Goal: Find specific page/section: Find specific page/section

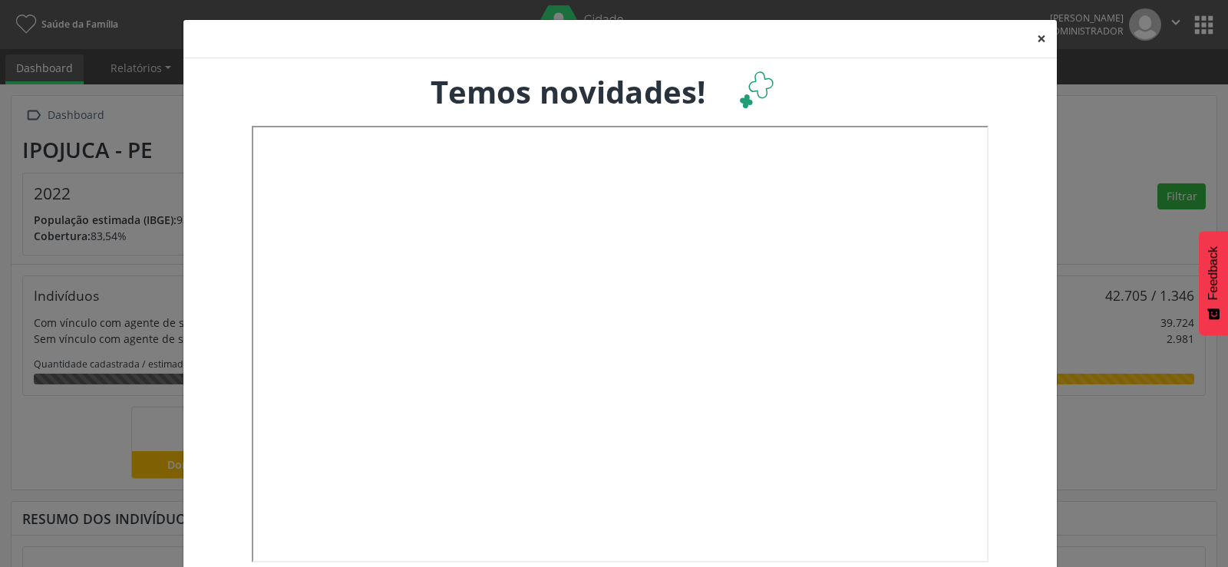
click at [1035, 32] on button "×" at bounding box center [1041, 39] width 31 height 38
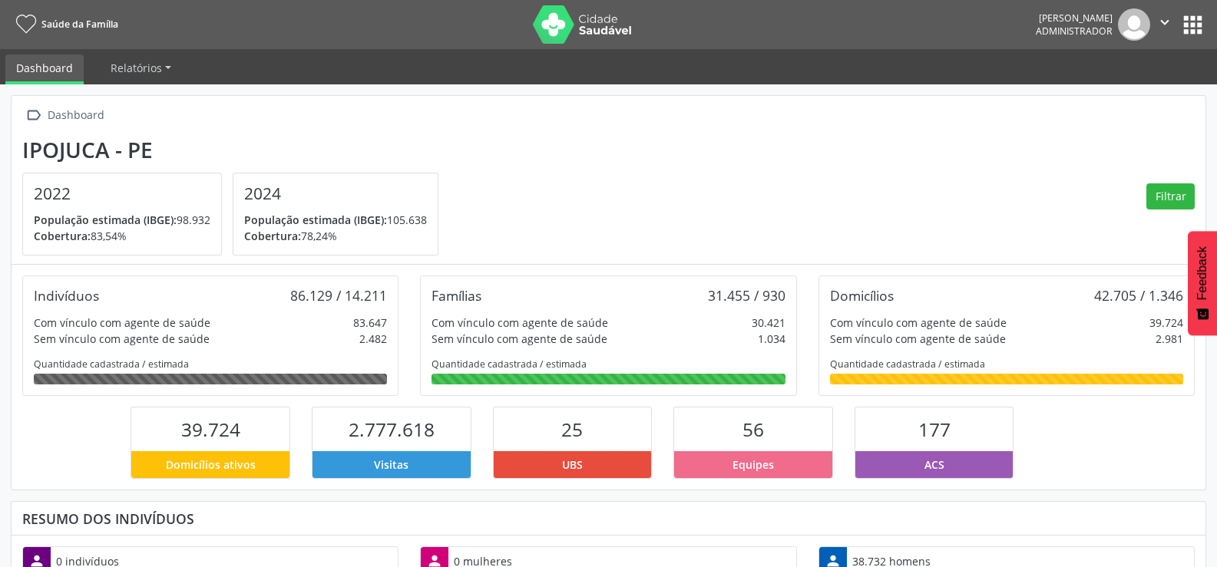
scroll to position [255, 398]
click at [1183, 18] on button "apps" at bounding box center [1192, 25] width 27 height 27
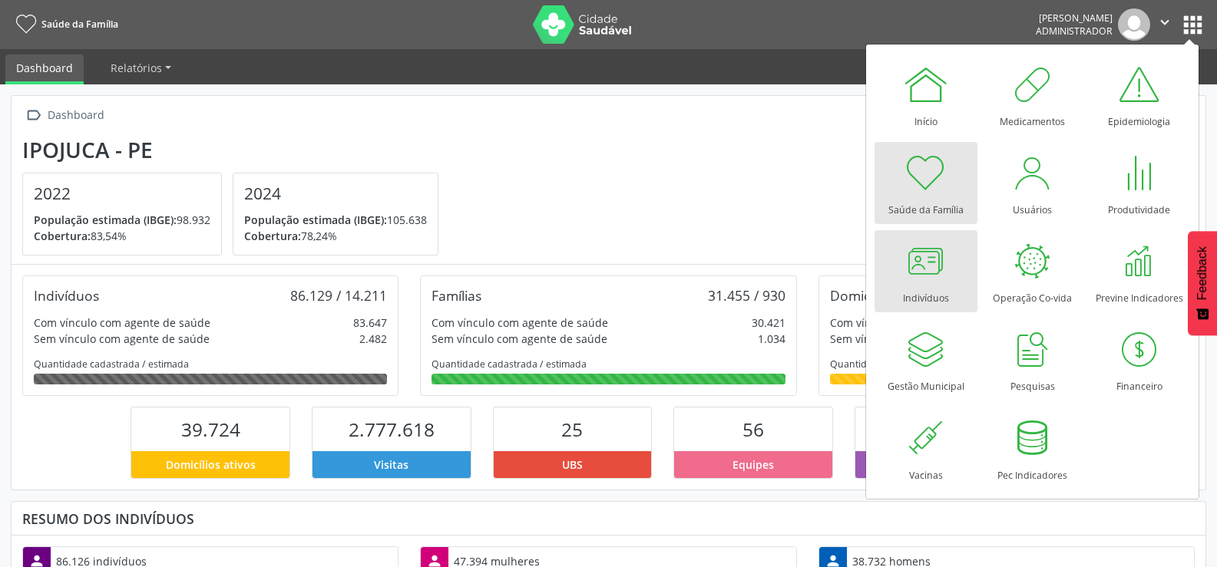
click at [933, 296] on div "Indivíduos" at bounding box center [926, 294] width 46 height 21
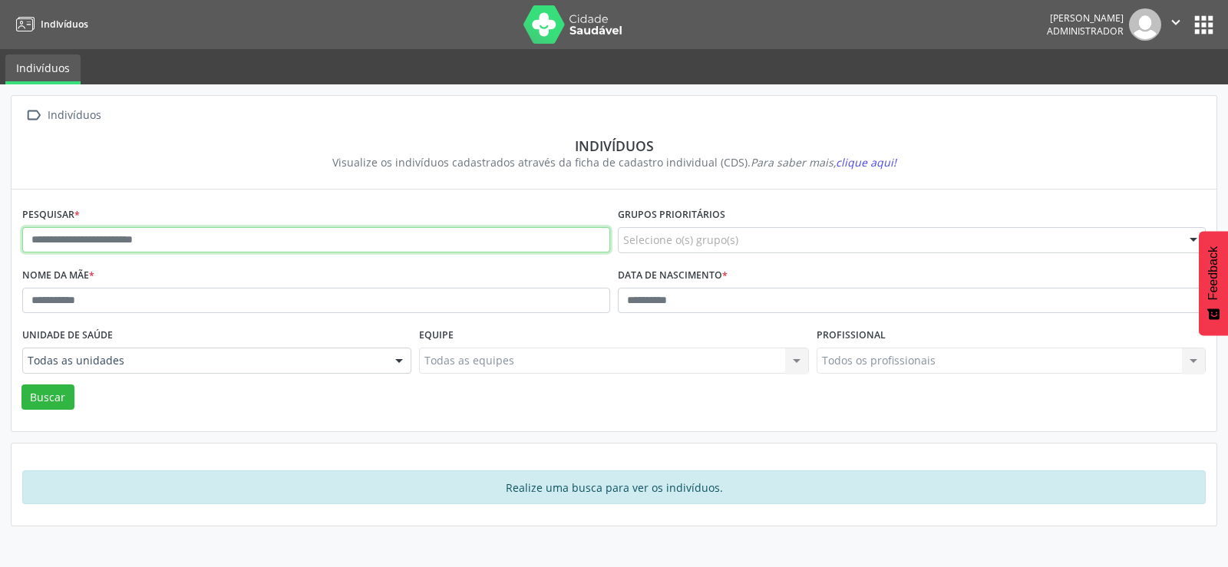
click at [129, 242] on input "text" at bounding box center [316, 240] width 588 height 26
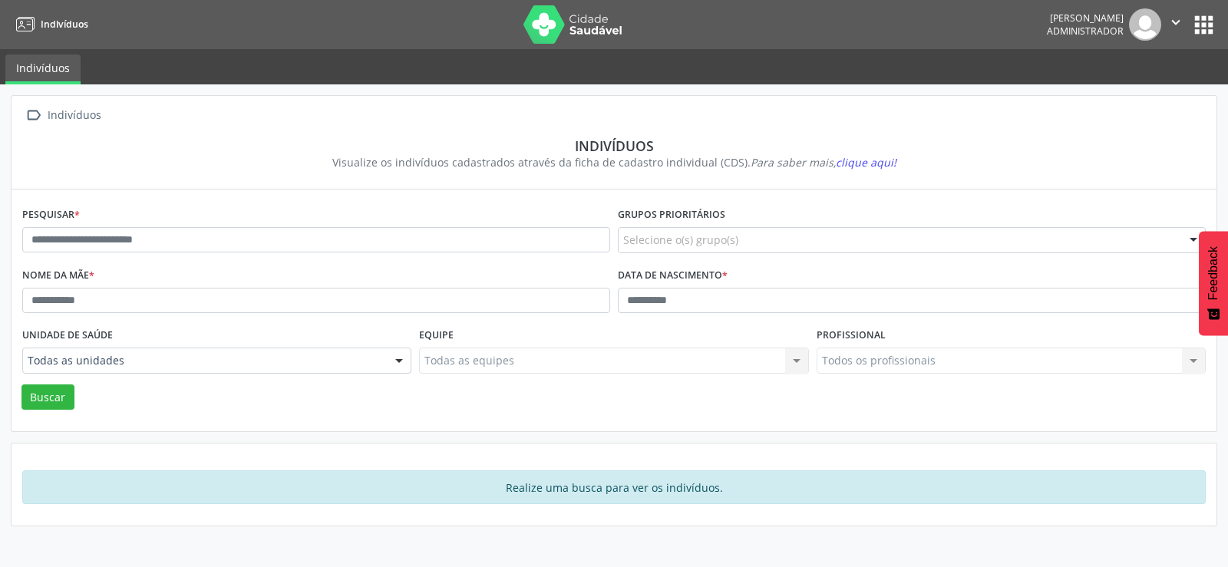
click at [554, 107] on div " Indivíduos" at bounding box center [614, 115] width 1184 height 22
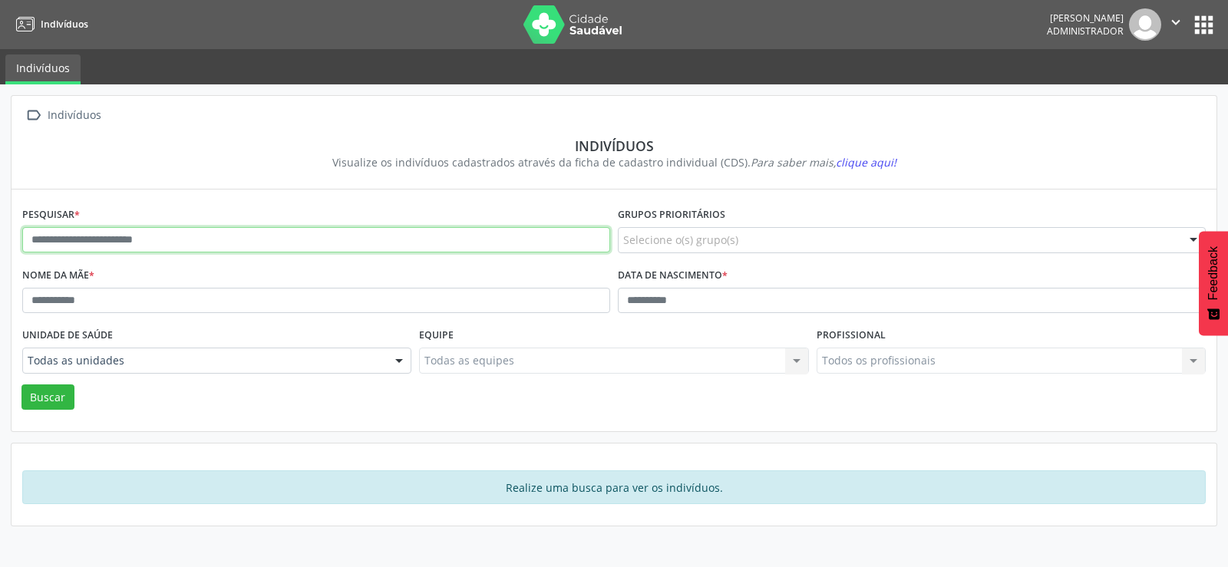
click at [119, 237] on input "text" at bounding box center [316, 240] width 588 height 26
type input "**********"
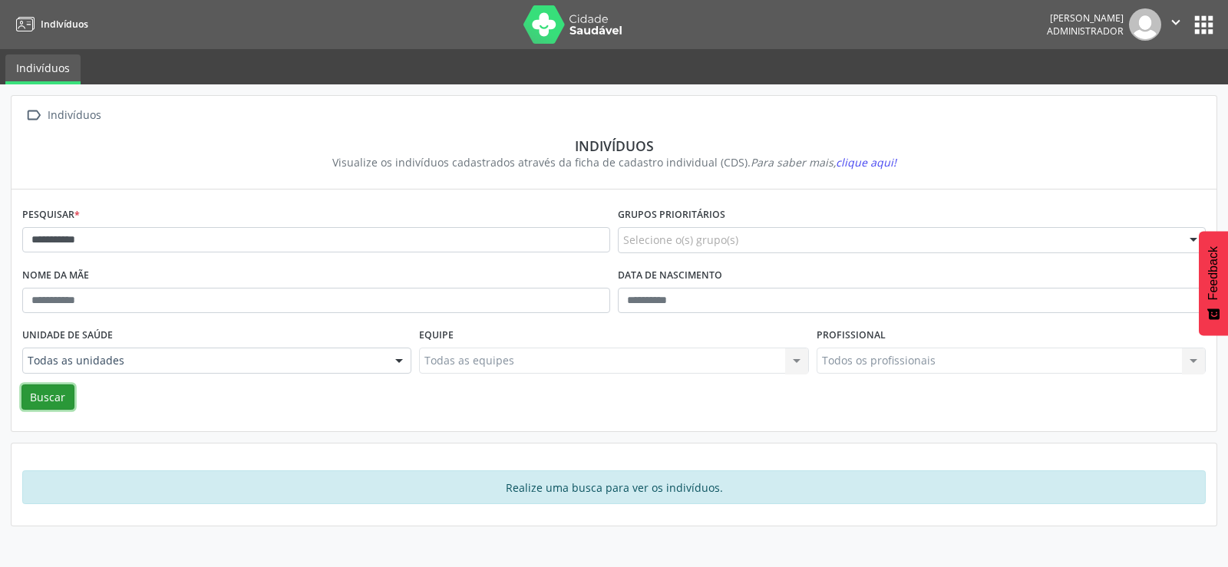
click at [55, 404] on button "Buscar" at bounding box center [47, 398] width 53 height 26
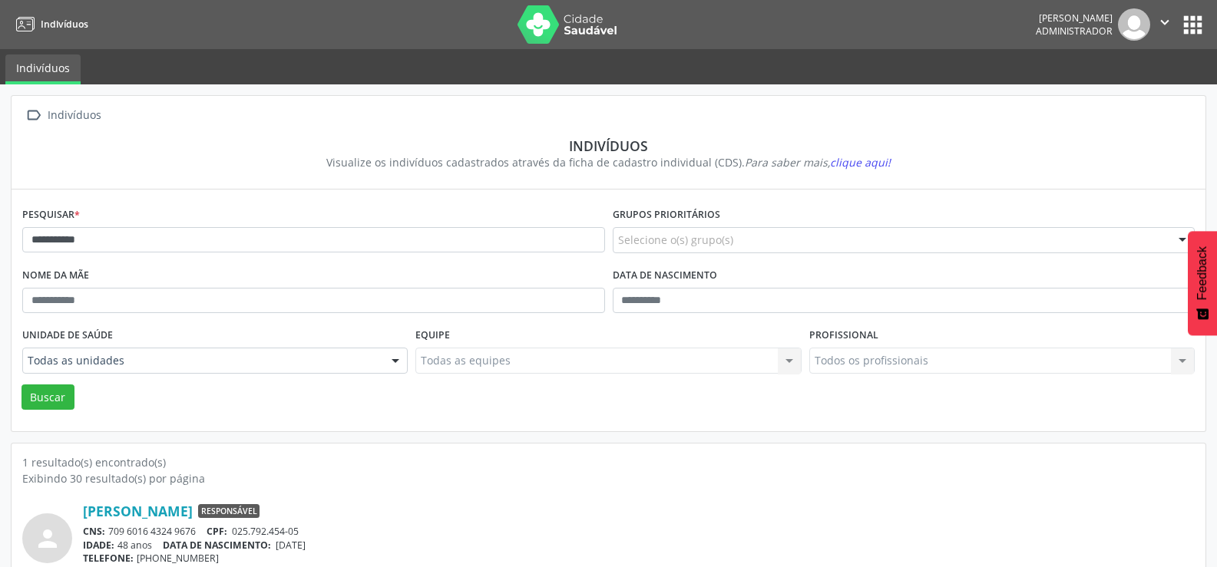
scroll to position [59, 0]
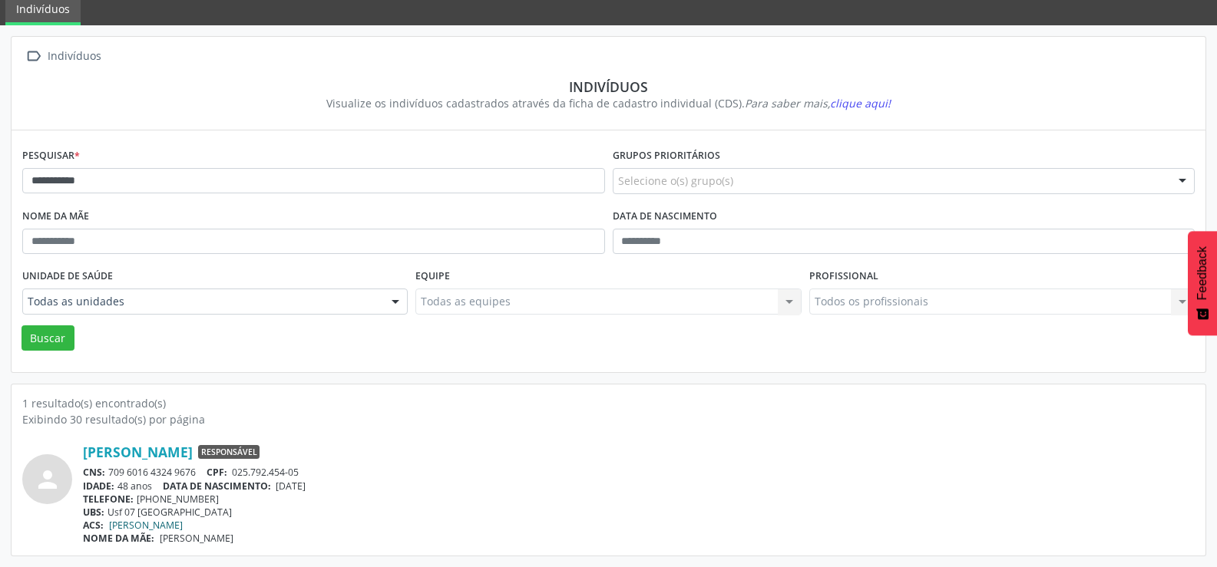
click at [183, 524] on link "Ana Dacia da Silva Alexandre" at bounding box center [146, 525] width 74 height 13
